Goal: Browse casually

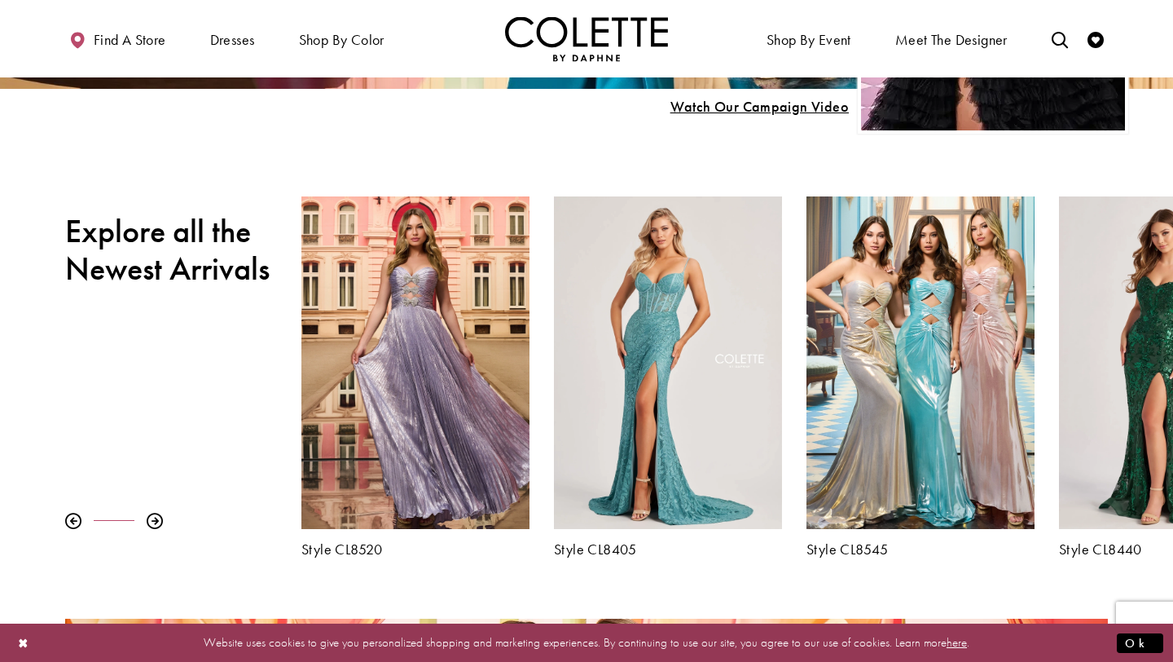
scroll to position [476, 0]
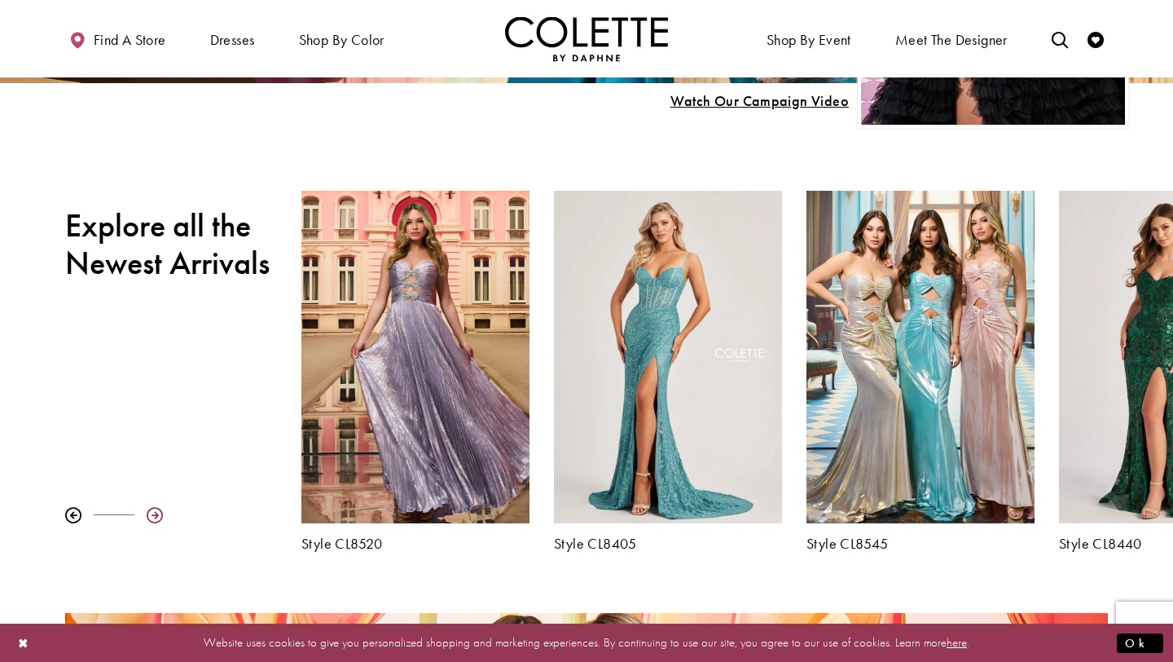
click at [149, 512] on div at bounding box center [155, 515] width 16 height 16
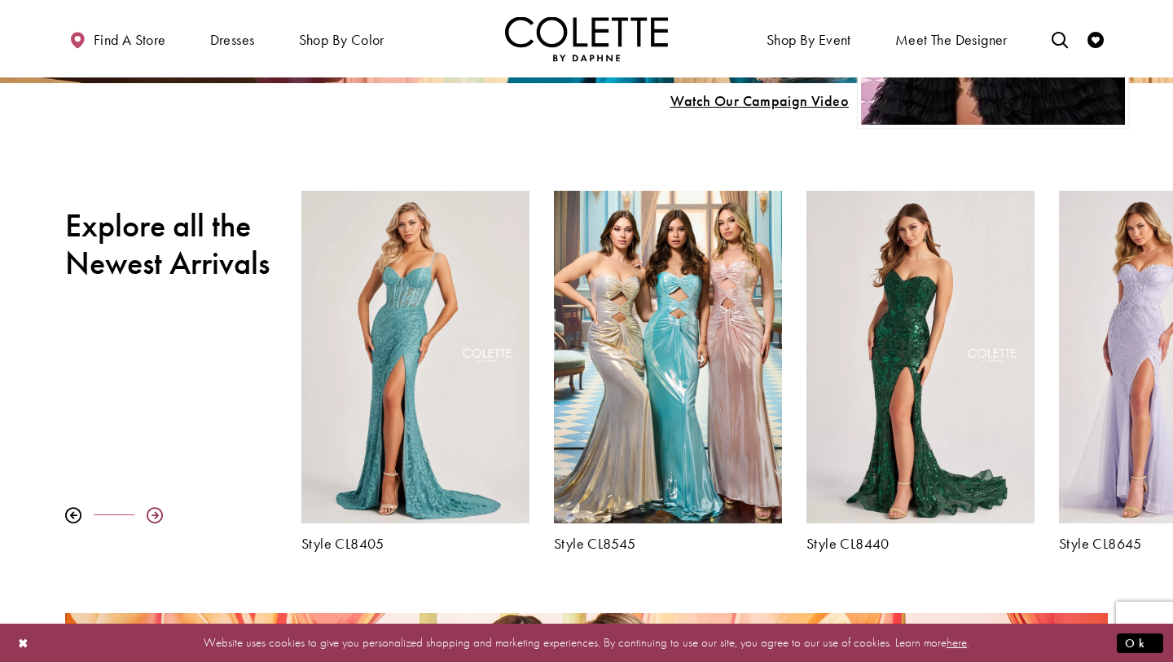
click at [150, 515] on div at bounding box center [155, 515] width 16 height 16
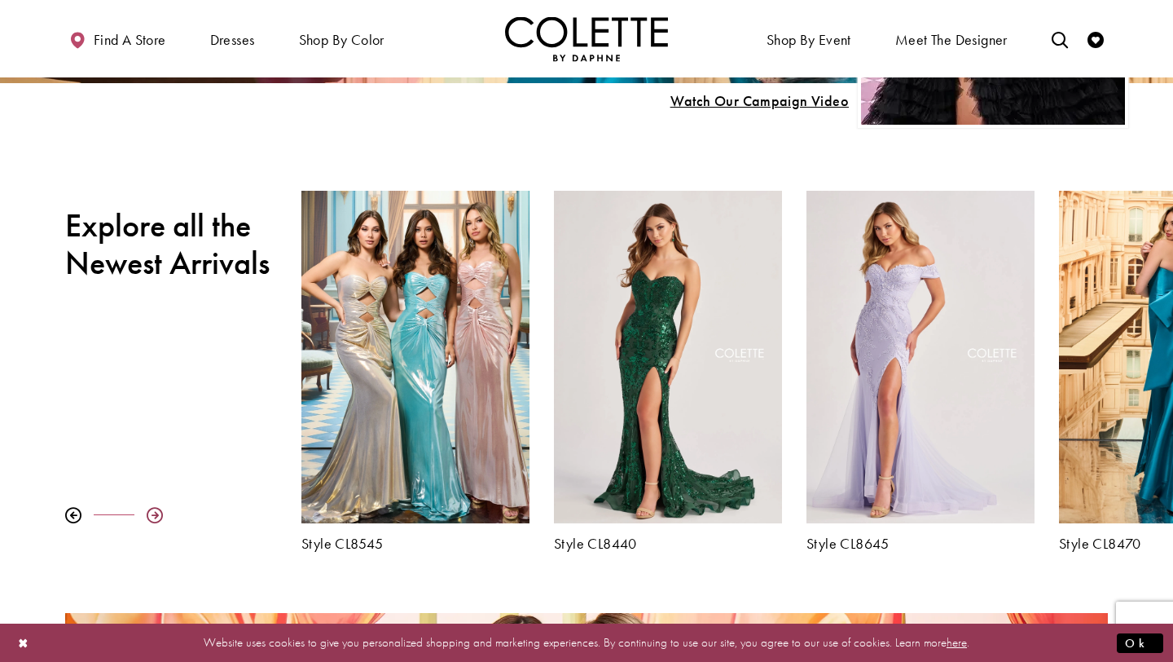
click at [150, 517] on div at bounding box center [155, 515] width 16 height 16
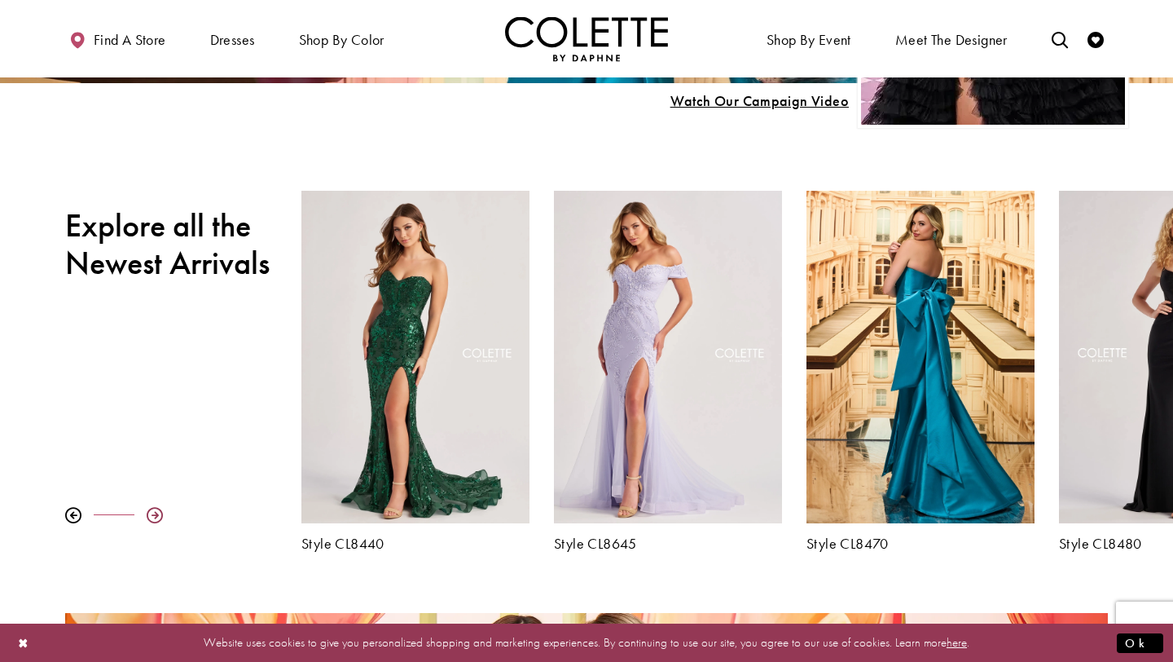
click at [149, 518] on div at bounding box center [155, 515] width 16 height 16
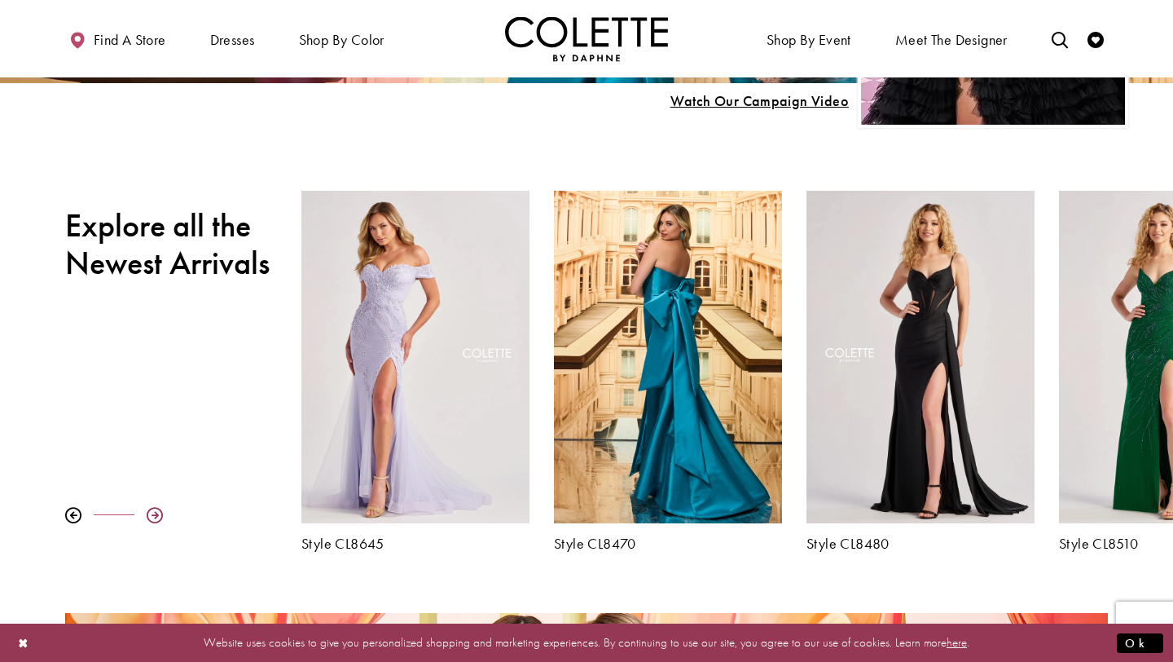
click at [149, 521] on div at bounding box center [155, 515] width 16 height 16
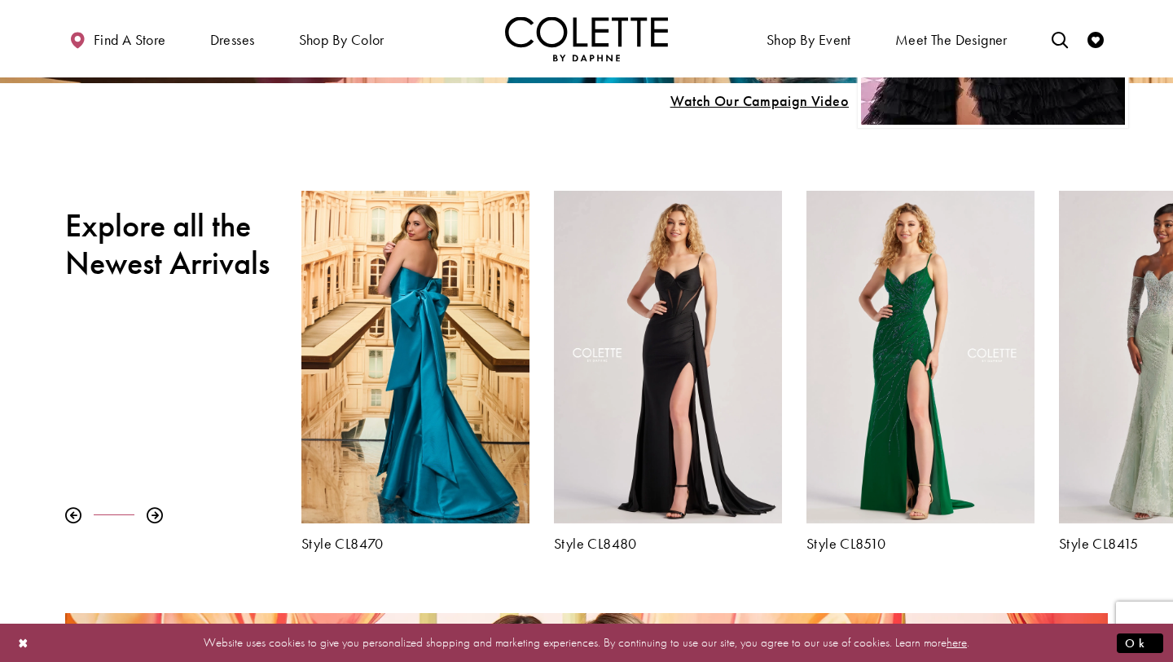
click at [147, 524] on div "Pause autoplay Previous Slide Next Slide 0 1 2 3 4 5 6 7 8 9 Style CL8480" at bounding box center [586, 371] width 1173 height 360
click at [155, 520] on div at bounding box center [155, 515] width 16 height 16
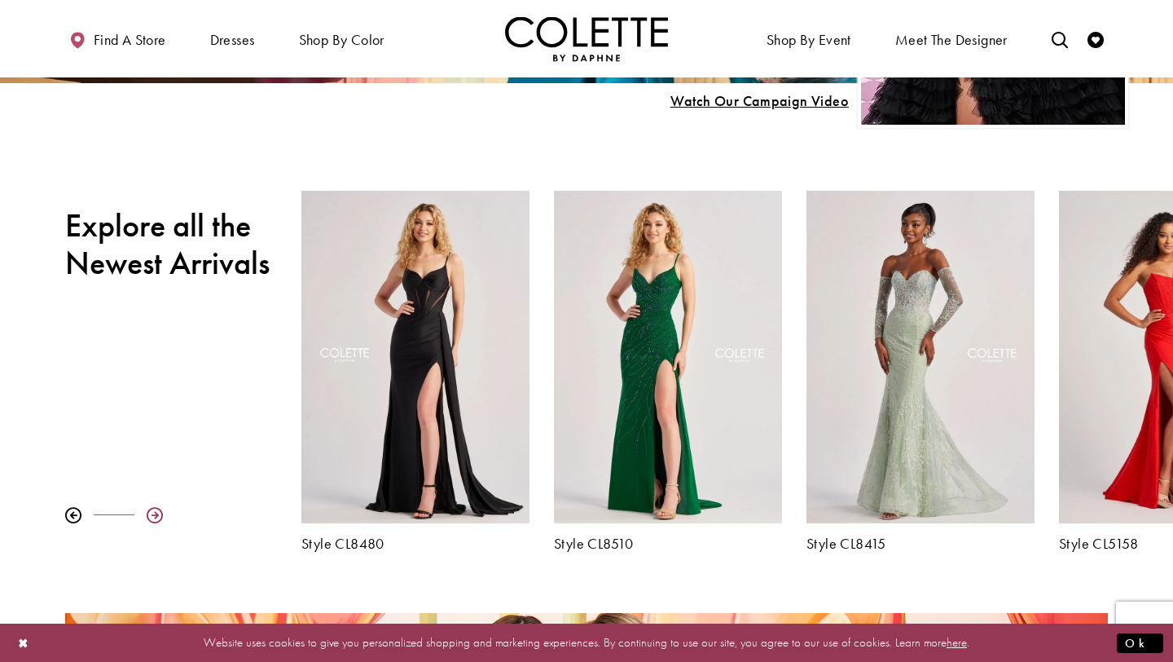
click at [155, 520] on div at bounding box center [155, 515] width 16 height 16
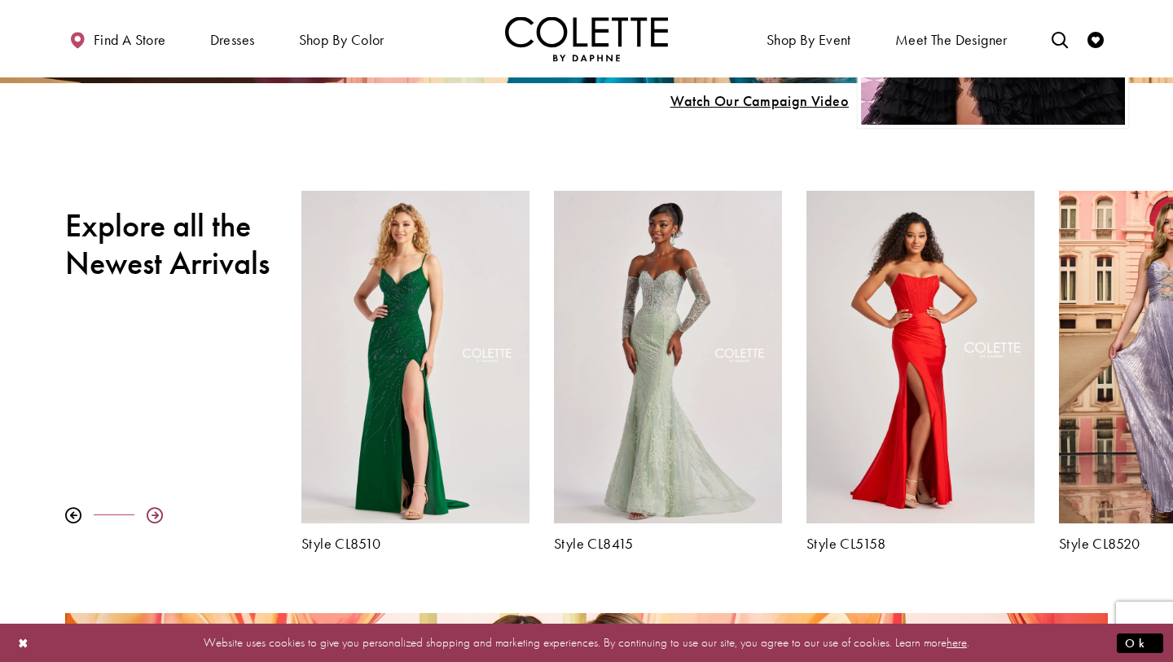
click at [155, 521] on div at bounding box center [155, 515] width 16 height 16
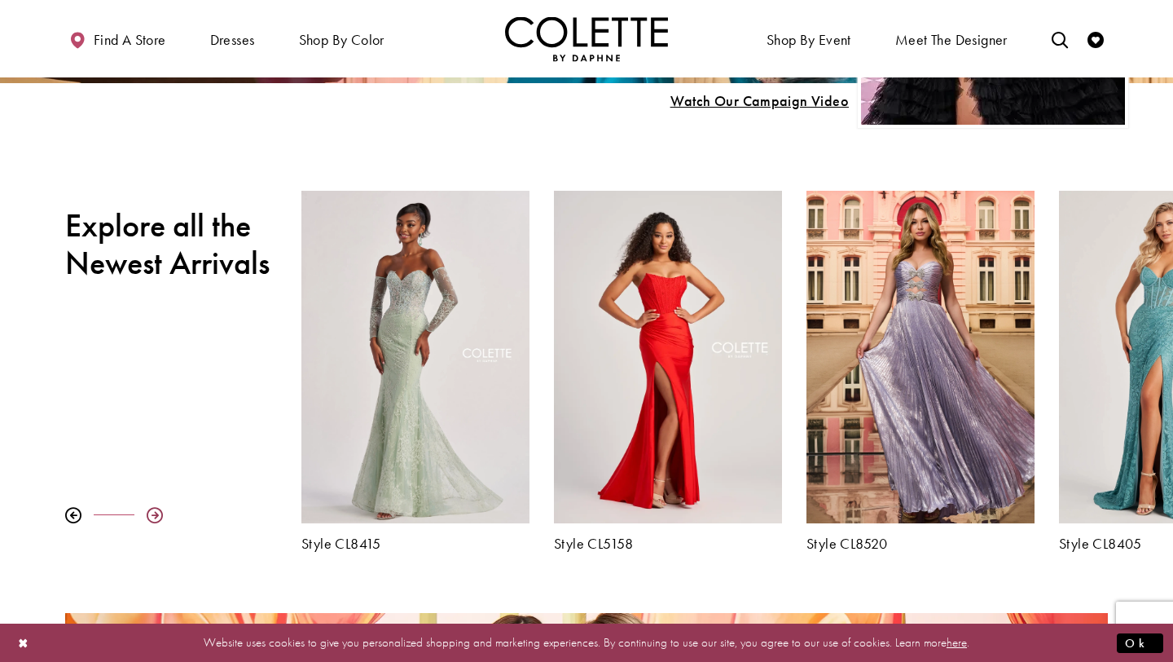
click at [154, 522] on div at bounding box center [155, 515] width 16 height 16
